Goal: Find specific page/section: Find specific page/section

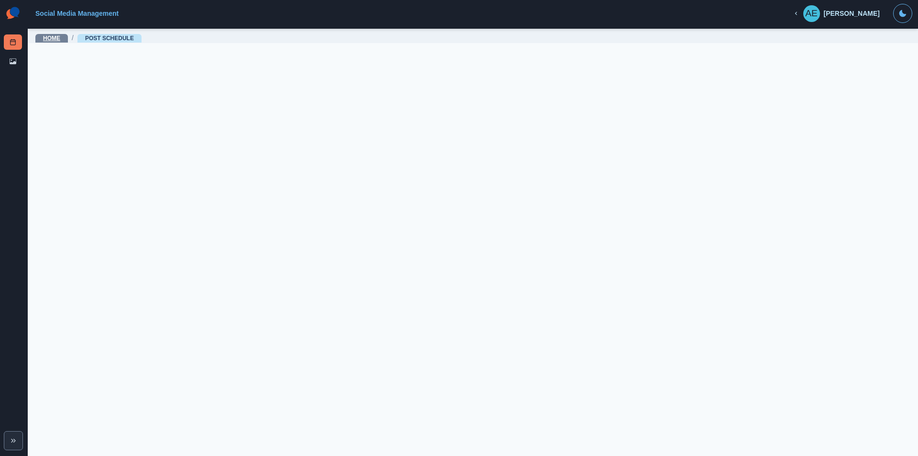
click at [55, 38] on link "Home" at bounding box center [51, 38] width 17 height 7
click at [113, 38] on link "Post Schedule" at bounding box center [109, 38] width 49 height 7
click at [113, 37] on link "Post Schedule" at bounding box center [109, 38] width 49 height 7
